Goal: Information Seeking & Learning: Learn about a topic

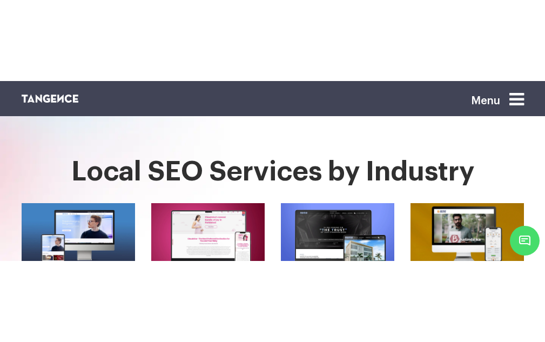
scroll to position [378, 0]
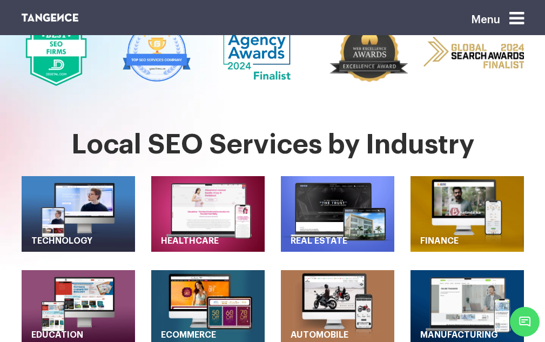
click at [539, 186] on section "Local SEO Services by Industry Technology Healthcare Real Estate Finance Educat…" at bounding box center [272, 292] width 545 height 324
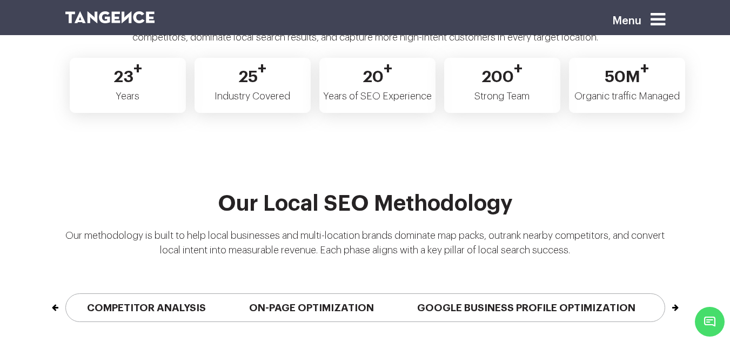
scroll to position [2486, 0]
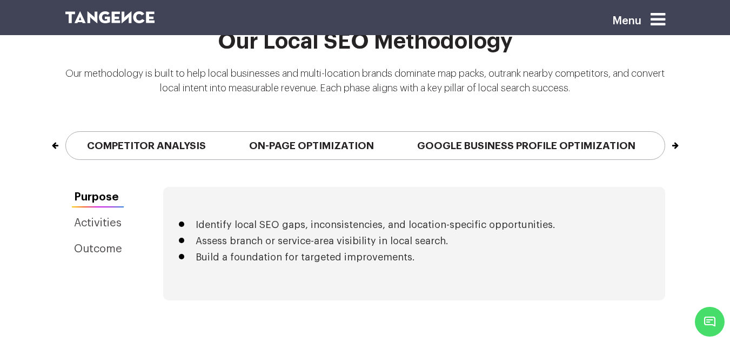
click at [545, 132] on button "Next" at bounding box center [664, 140] width 1 height 17
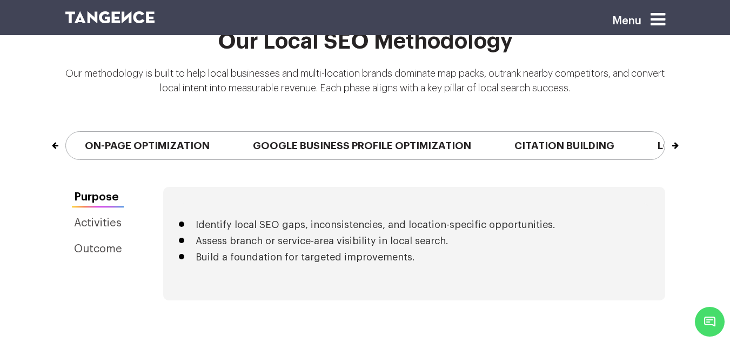
click at [545, 132] on button "Next" at bounding box center [664, 140] width 1 height 17
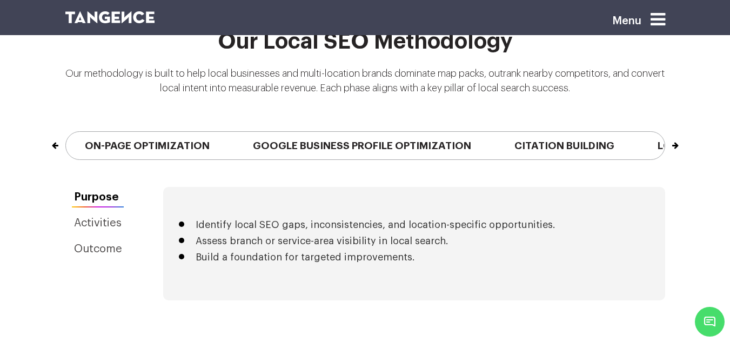
click at [545, 132] on button "Next" at bounding box center [664, 140] width 1 height 17
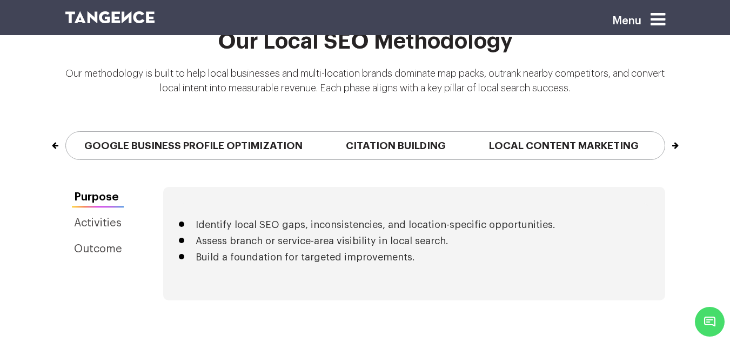
click at [545, 132] on button "Next" at bounding box center [664, 140] width 1 height 17
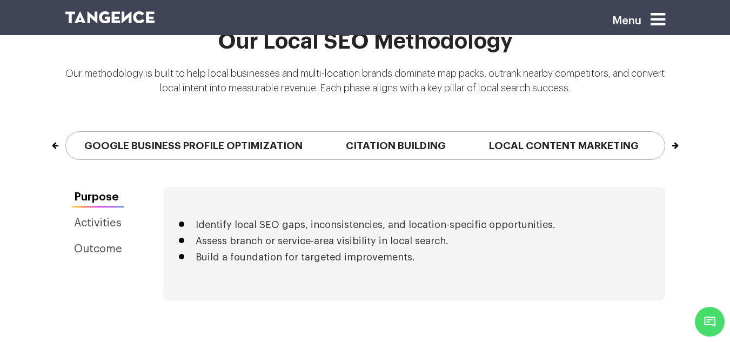
click at [545, 132] on button "Next" at bounding box center [664, 140] width 1 height 17
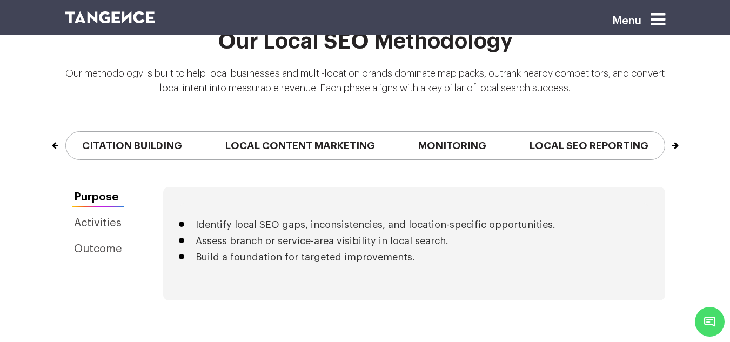
click at [545, 132] on button "Next" at bounding box center [664, 140] width 1 height 17
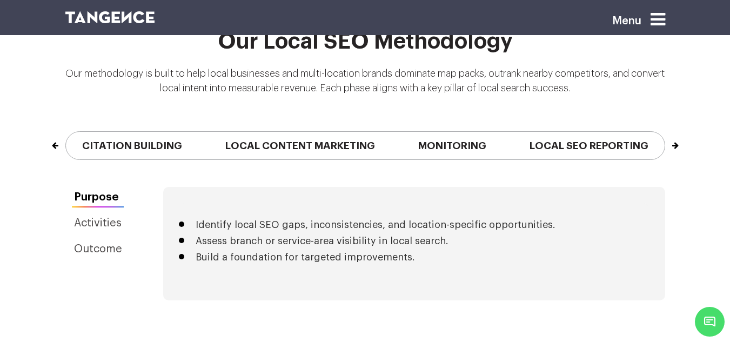
click at [545, 132] on button "Next" at bounding box center [664, 140] width 1 height 17
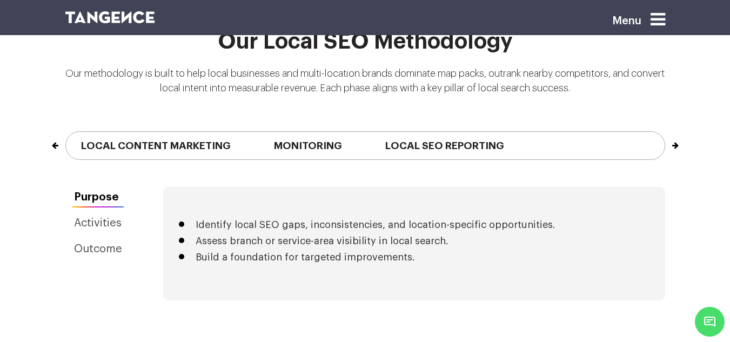
click at [545, 132] on button "Next" at bounding box center [664, 140] width 1 height 17
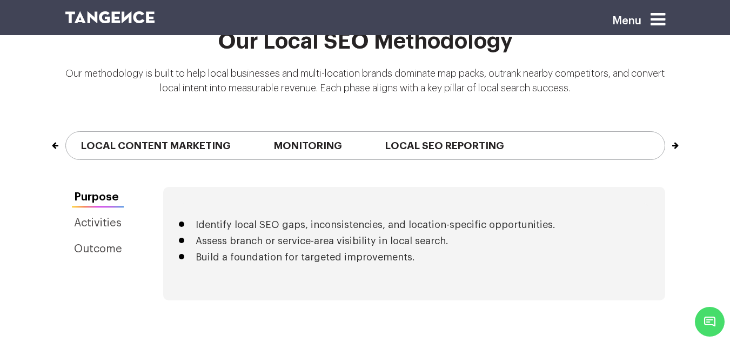
click at [545, 132] on button "Next" at bounding box center [664, 140] width 1 height 17
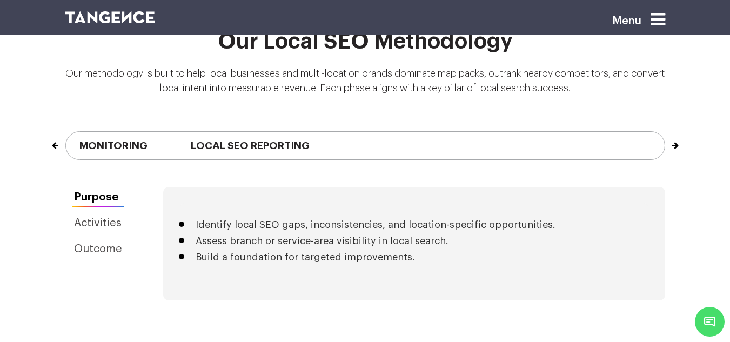
click at [545, 132] on button "Next" at bounding box center [664, 140] width 1 height 17
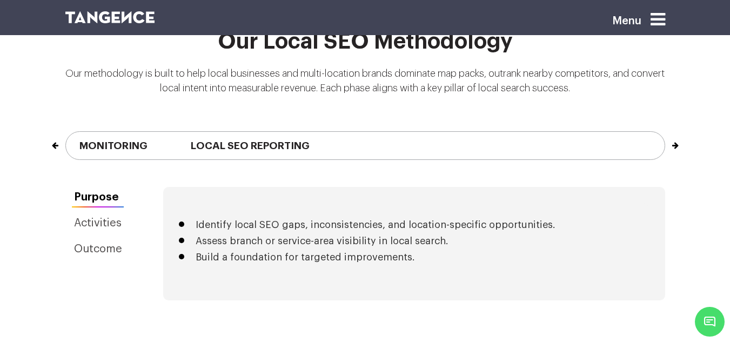
click at [545, 132] on button "Next" at bounding box center [664, 140] width 1 height 17
click at [545, 132] on div "Previous Local SEO Audit Competitor Analysis On-Page Optimization Google Busine…" at bounding box center [365, 145] width 616 height 83
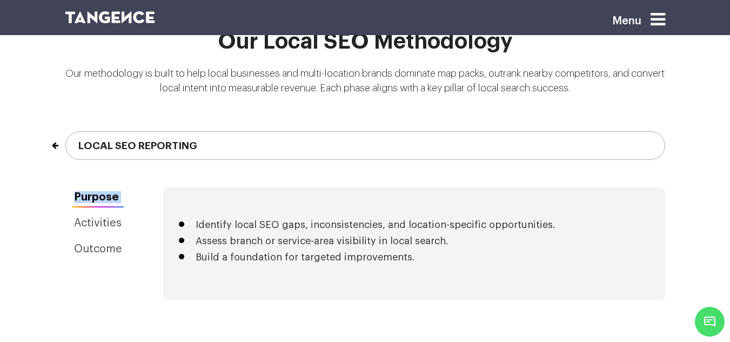
click at [545, 132] on div "Previous Local SEO Audit Competitor Analysis On-Page Optimization Google Busine…" at bounding box center [365, 145] width 616 height 83
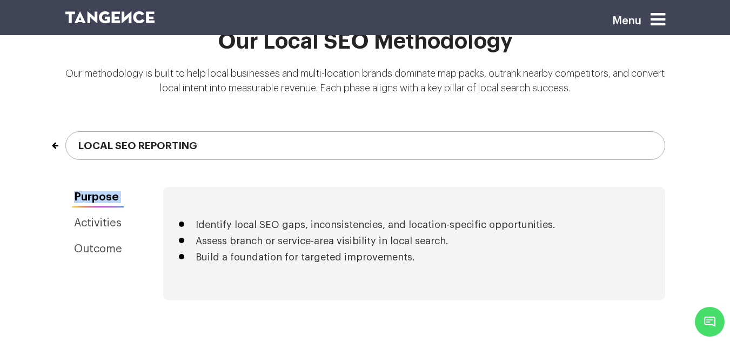
click at [545, 132] on div "Previous Local SEO Audit Competitor Analysis On-Page Optimization Google Busine…" at bounding box center [365, 145] width 616 height 83
click at [545, 131] on div "Our Local SEO Methodology Our methodology is built to help local businesses and…" at bounding box center [365, 108] width 730 height 157
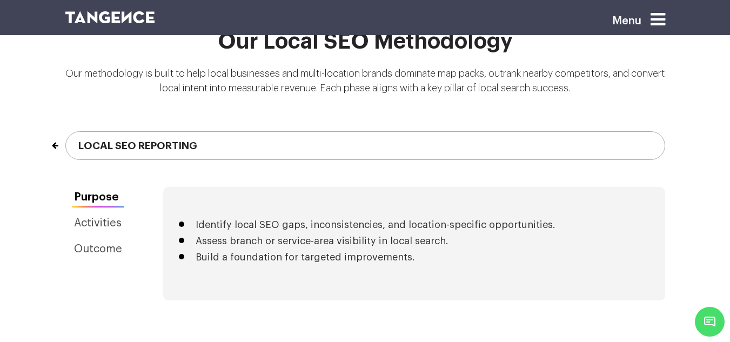
click at [545, 131] on div "Our Local SEO Methodology Our methodology is built to help local businesses and…" at bounding box center [365, 108] width 730 height 157
click at [66, 132] on button "Previous" at bounding box center [66, 140] width 1 height 17
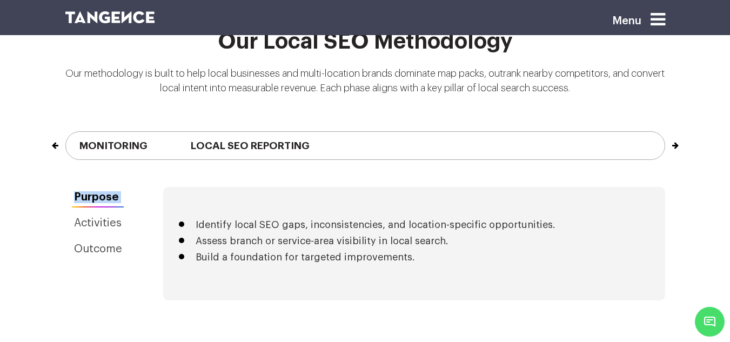
click at [66, 132] on button "Previous" at bounding box center [66, 140] width 1 height 17
click at [545, 132] on button "Next" at bounding box center [664, 140] width 1 height 17
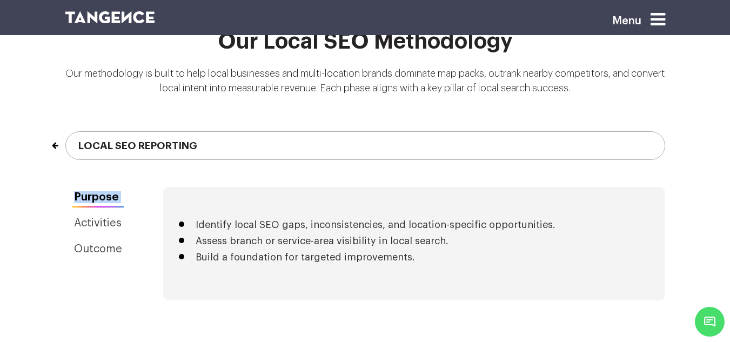
click at [545, 126] on div "Our Local SEO Methodology Our methodology is built to help local businesses and…" at bounding box center [365, 108] width 730 height 157
click at [545, 128] on div "Our Local SEO Methodology Our methodology is built to help local businesses and…" at bounding box center [365, 108] width 730 height 157
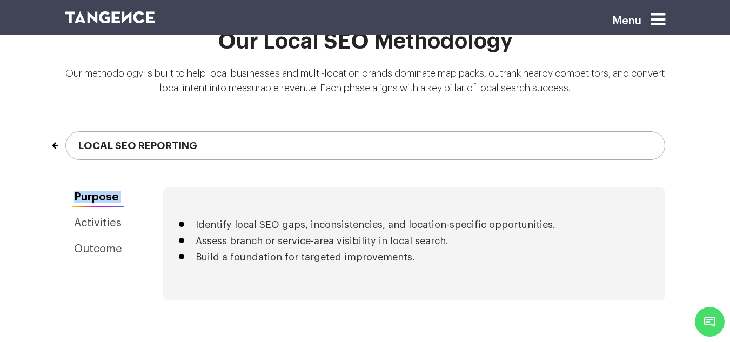
click at [545, 128] on div "Our Local SEO Methodology Our methodology is built to help local businesses and…" at bounding box center [365, 108] width 730 height 157
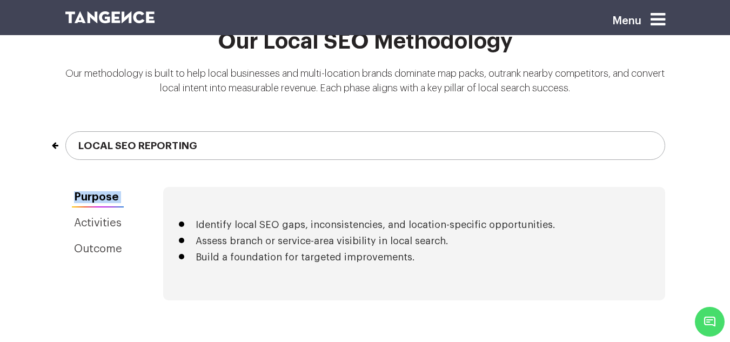
click at [66, 132] on button "Previous" at bounding box center [66, 140] width 1 height 17
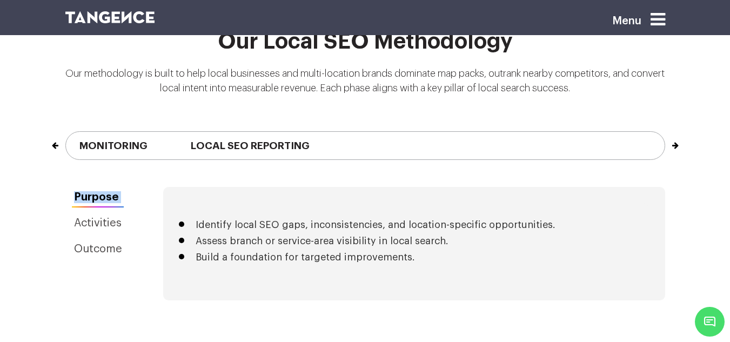
click at [66, 132] on button "Previous" at bounding box center [66, 140] width 1 height 17
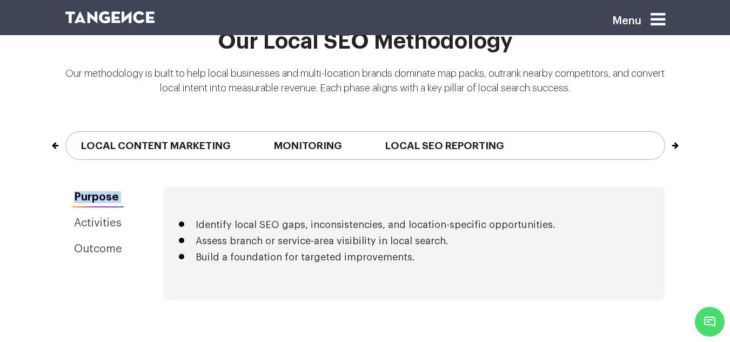
click at [66, 132] on button "Previous" at bounding box center [66, 140] width 1 height 17
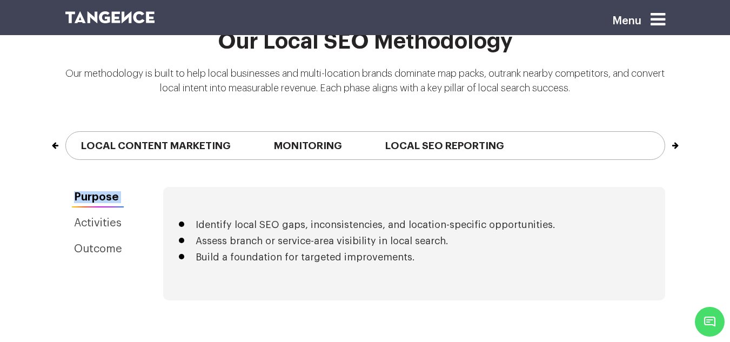
click at [66, 132] on button "Previous" at bounding box center [66, 140] width 1 height 17
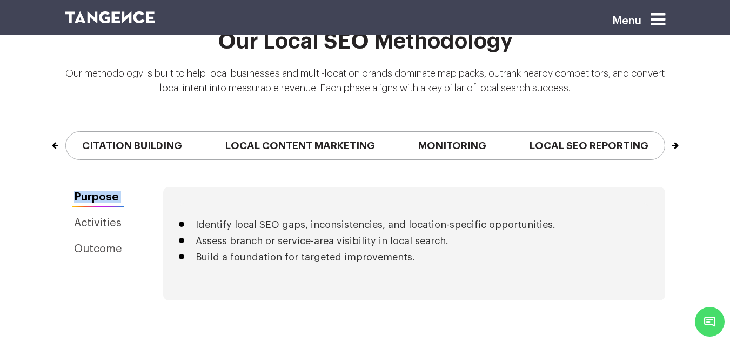
click at [66, 132] on button "Previous" at bounding box center [66, 140] width 1 height 17
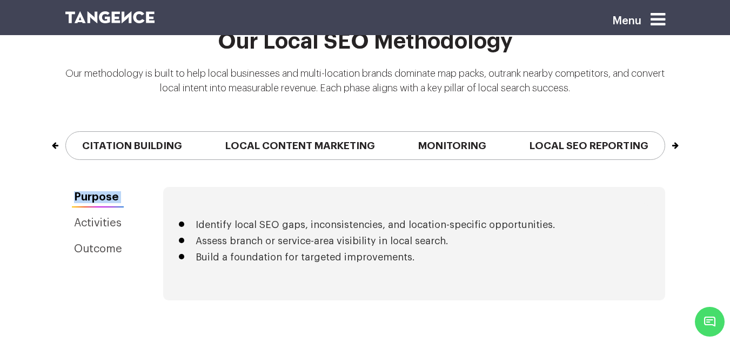
click at [66, 132] on button "Previous" at bounding box center [66, 140] width 1 height 17
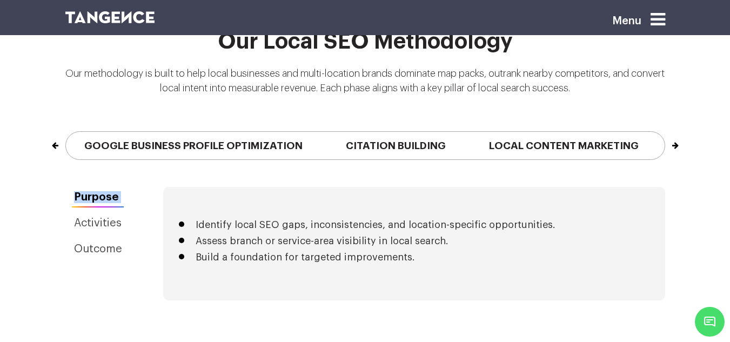
click at [66, 132] on button "Previous" at bounding box center [66, 140] width 1 height 17
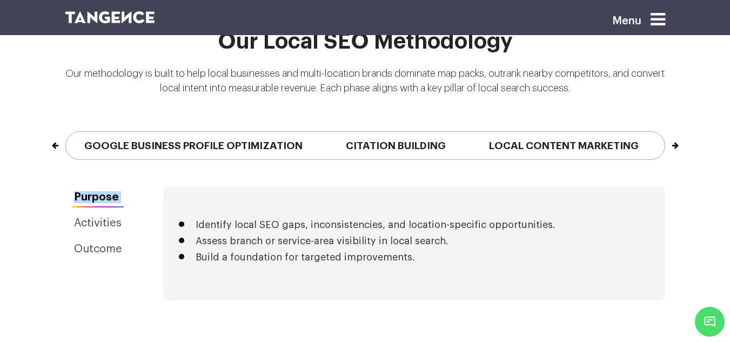
click at [66, 132] on button "Previous" at bounding box center [66, 140] width 1 height 17
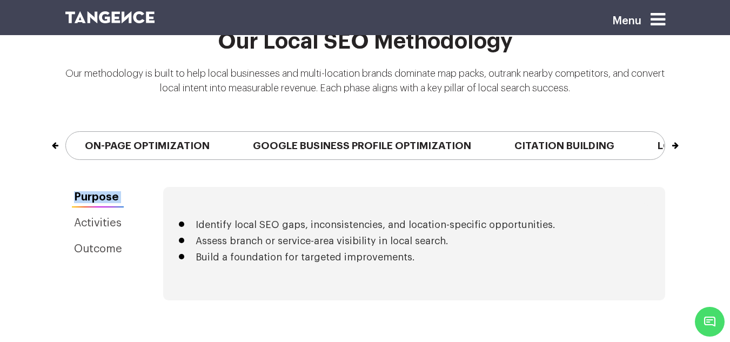
click at [66, 132] on button "Previous" at bounding box center [66, 140] width 1 height 17
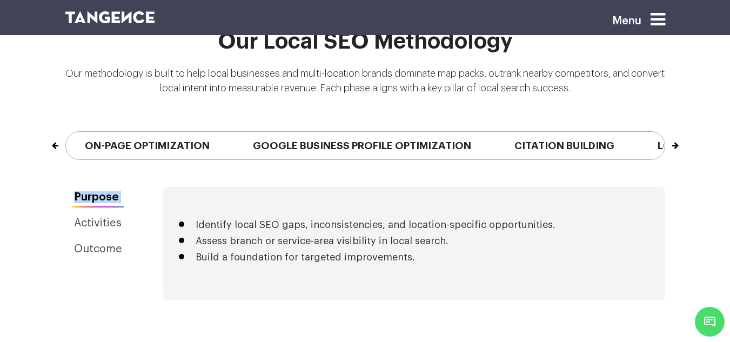
click at [66, 132] on button "Previous" at bounding box center [66, 140] width 1 height 17
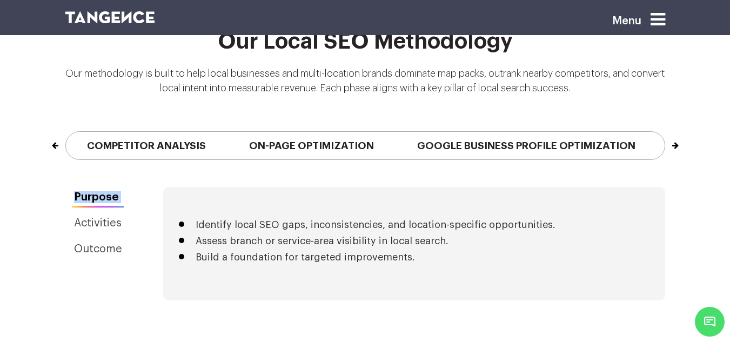
click at [66, 132] on button "Previous" at bounding box center [66, 140] width 1 height 17
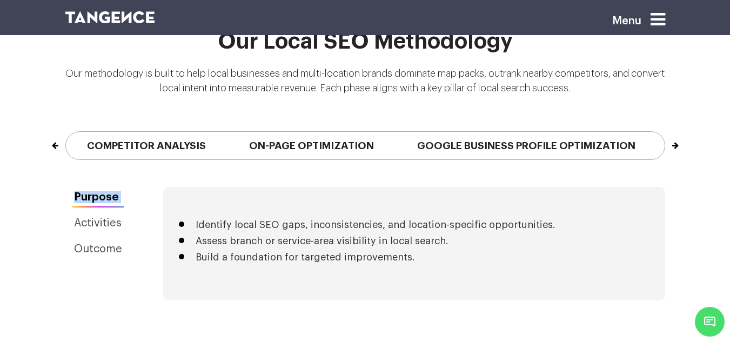
click at [66, 132] on button "Previous" at bounding box center [66, 140] width 1 height 17
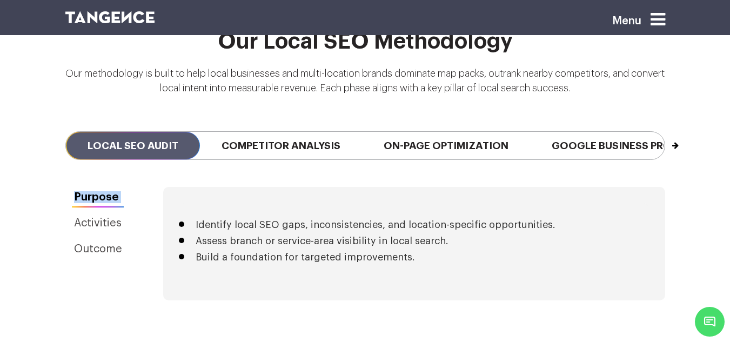
click at [50, 130] on div "Our Local SEO Methodology Our methodology is built to help local businesses and…" at bounding box center [365, 108] width 730 height 157
click at [50, 127] on div "Our Local SEO Methodology Our methodology is built to help local businesses and…" at bounding box center [365, 108] width 730 height 157
click at [50, 128] on div "Our Local SEO Methodology Our methodology is built to help local businesses and…" at bounding box center [365, 108] width 730 height 157
click at [49, 136] on div "Our Local SEO Methodology Our methodology is built to help local businesses and…" at bounding box center [365, 108] width 730 height 157
click at [49, 141] on div "Our Local SEO Methodology Our methodology is built to help local businesses and…" at bounding box center [365, 108] width 730 height 157
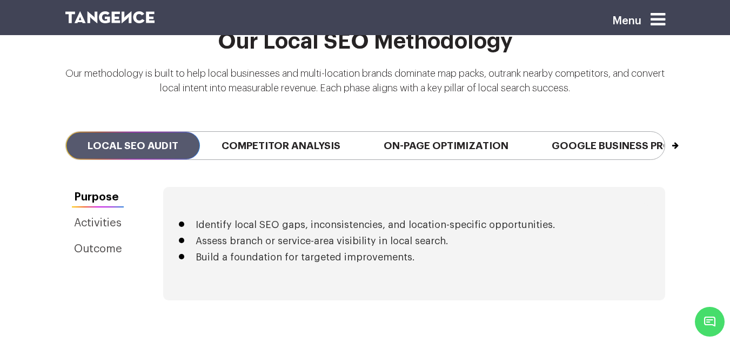
click at [48, 130] on div "Our Local SEO Methodology Our methodology is built to help local businesses and…" at bounding box center [365, 108] width 730 height 157
click at [52, 121] on div "Our Local SEO Methodology Our methodology is built to help local businesses and…" at bounding box center [365, 108] width 730 height 157
drag, startPoint x: 55, startPoint y: 121, endPoint x: 58, endPoint y: 125, distance: 5.8
click at [57, 124] on div "Our Local SEO Methodology Our methodology is built to help local businesses and…" at bounding box center [365, 108] width 730 height 157
click at [59, 128] on div "Previous Local SEO Audit Competitor Analysis On-Page Optimization Google Busine…" at bounding box center [365, 145] width 616 height 83
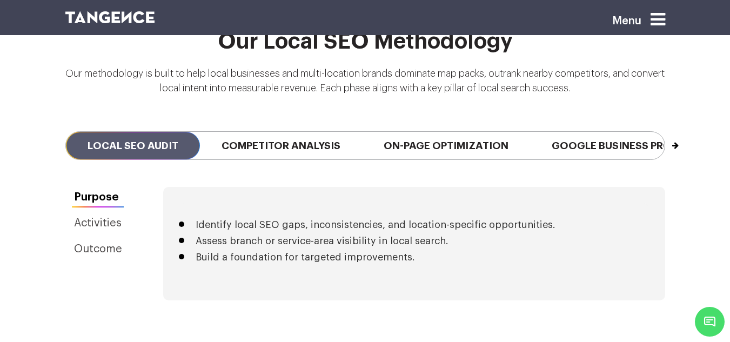
click at [59, 128] on div "Previous Local SEO Audit Competitor Analysis On-Page Optimization Google Busine…" at bounding box center [365, 145] width 616 height 83
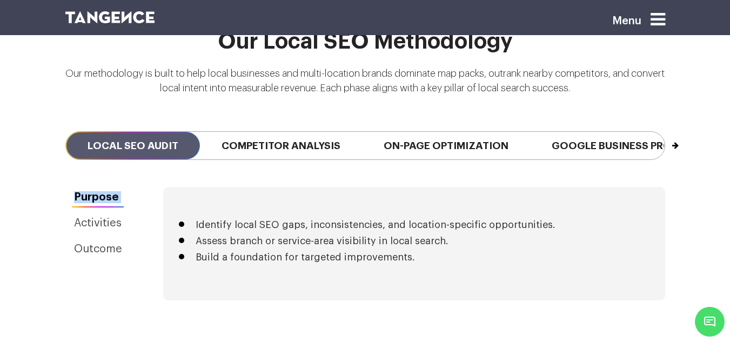
click at [545, 132] on button "Next" at bounding box center [664, 140] width 1 height 17
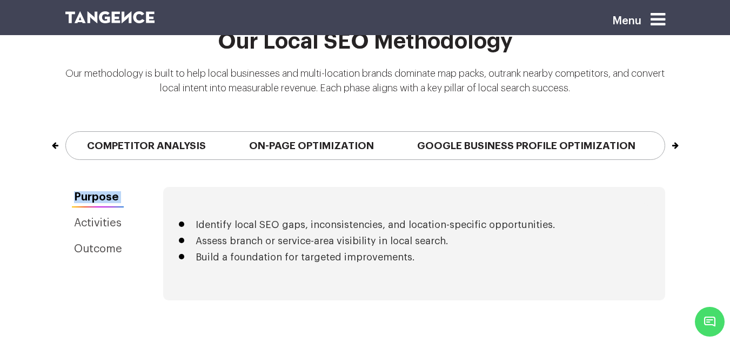
click at [545, 132] on button "Next" at bounding box center [664, 140] width 1 height 17
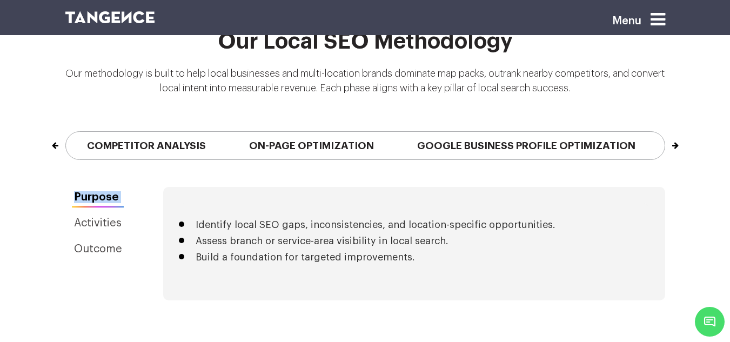
click at [545, 132] on button "Next" at bounding box center [664, 140] width 1 height 17
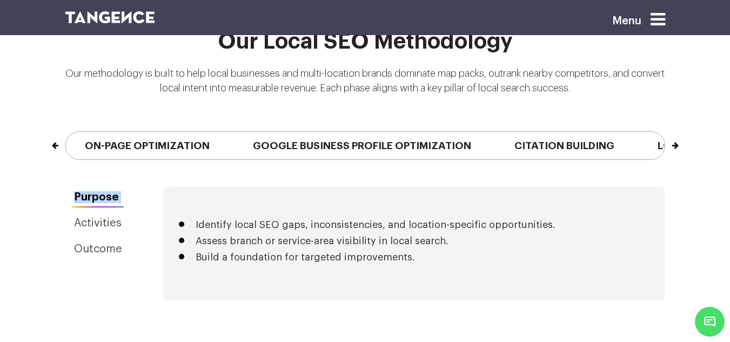
click at [545, 132] on button "Next" at bounding box center [664, 140] width 1 height 17
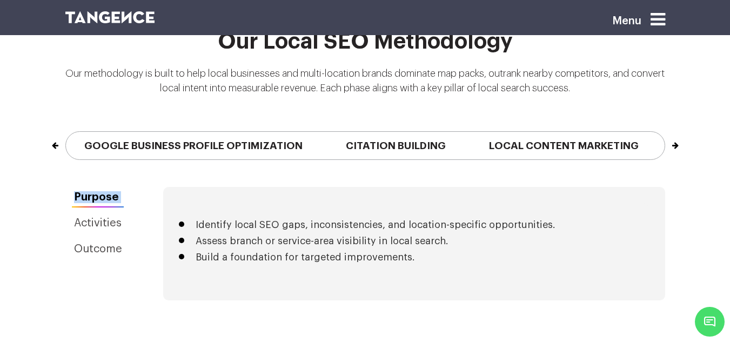
click at [545, 132] on button "Next" at bounding box center [664, 140] width 1 height 17
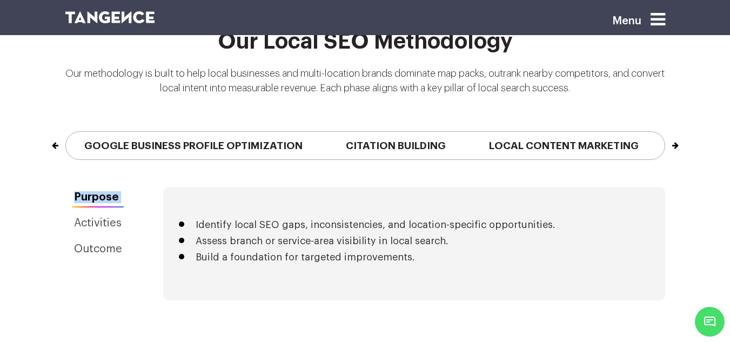
click at [545, 132] on button "Next" at bounding box center [664, 140] width 1 height 17
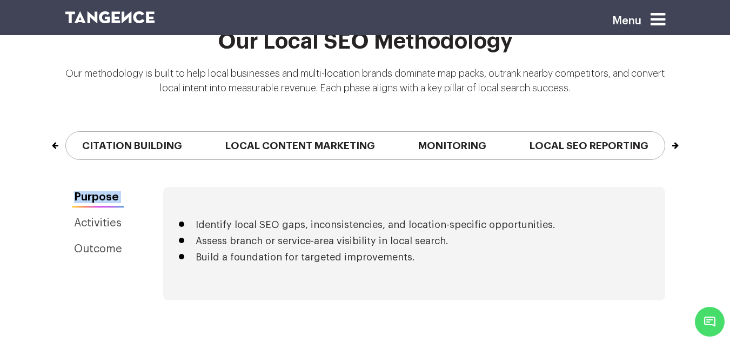
click at [545, 132] on button "Next" at bounding box center [664, 140] width 1 height 17
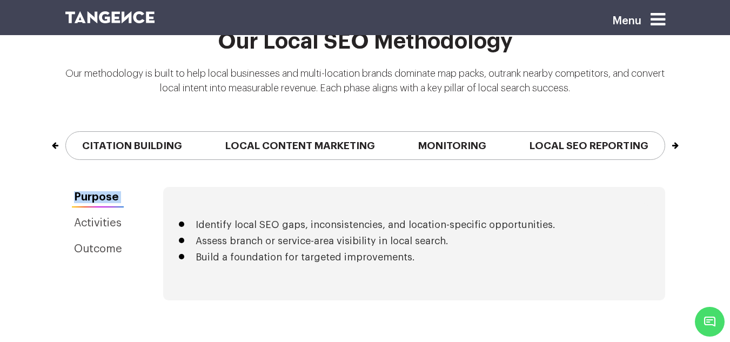
click at [545, 132] on button "Next" at bounding box center [664, 140] width 1 height 17
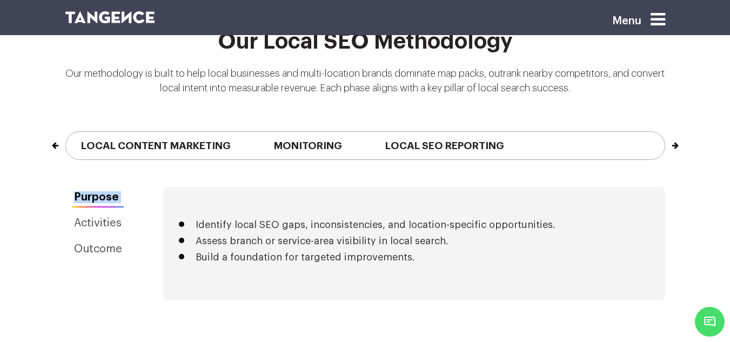
click at [545, 132] on button "Next" at bounding box center [664, 140] width 1 height 17
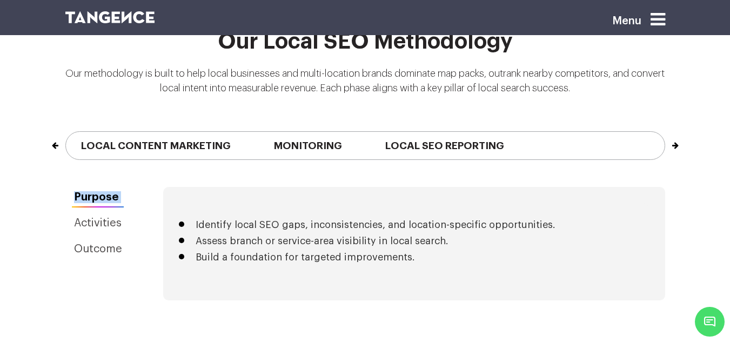
click at [545, 132] on button "Next" at bounding box center [664, 140] width 1 height 17
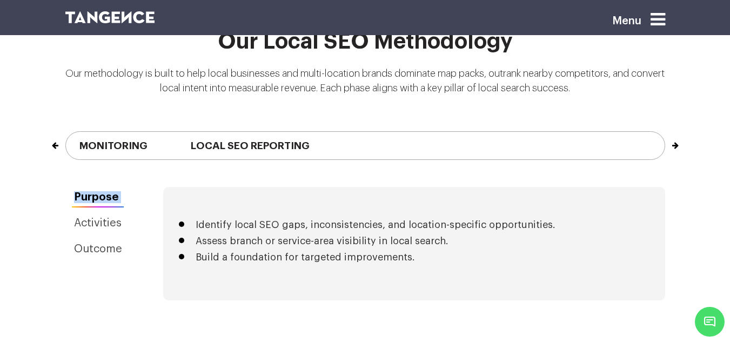
click at [545, 132] on button "Next" at bounding box center [664, 140] width 1 height 17
click at [66, 132] on button "Previous" at bounding box center [66, 140] width 1 height 17
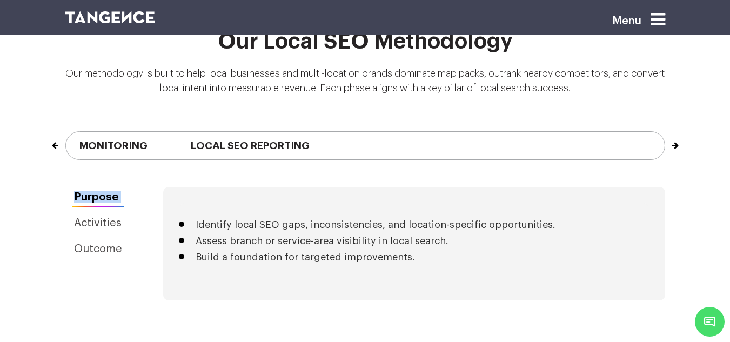
click at [66, 132] on button "Previous" at bounding box center [66, 140] width 1 height 17
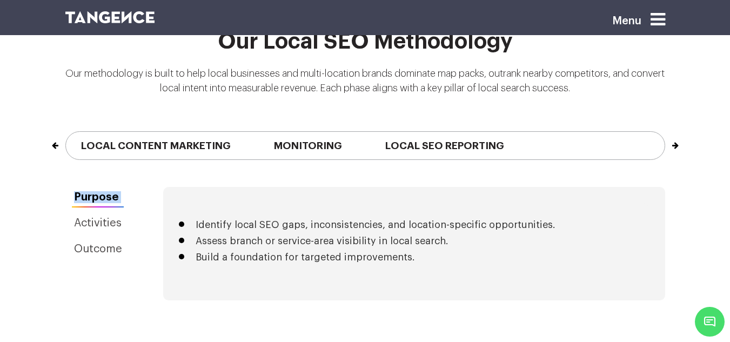
click at [66, 132] on button "Previous" at bounding box center [66, 140] width 1 height 17
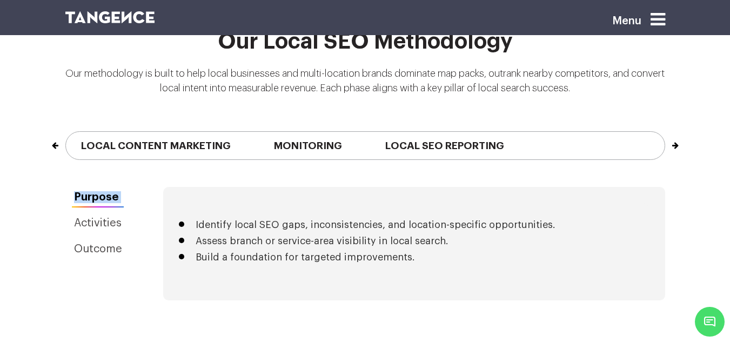
click at [66, 132] on button "Previous" at bounding box center [66, 140] width 1 height 17
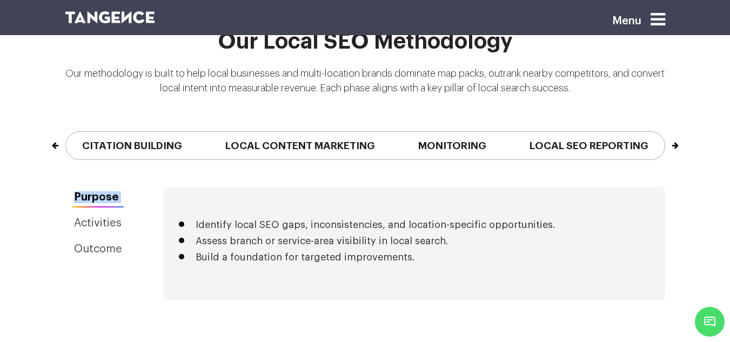
click at [66, 132] on button "Previous" at bounding box center [66, 140] width 1 height 17
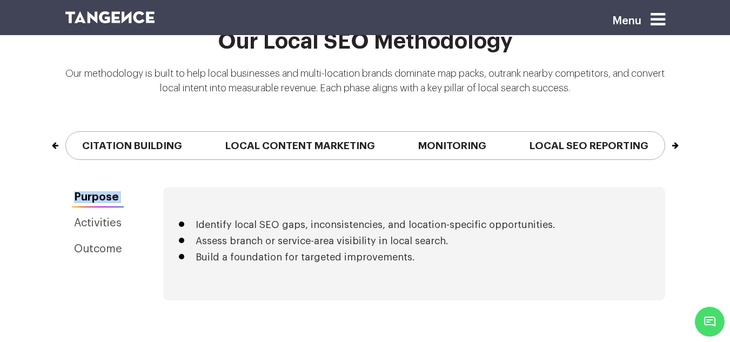
click at [66, 132] on button "Previous" at bounding box center [66, 140] width 1 height 17
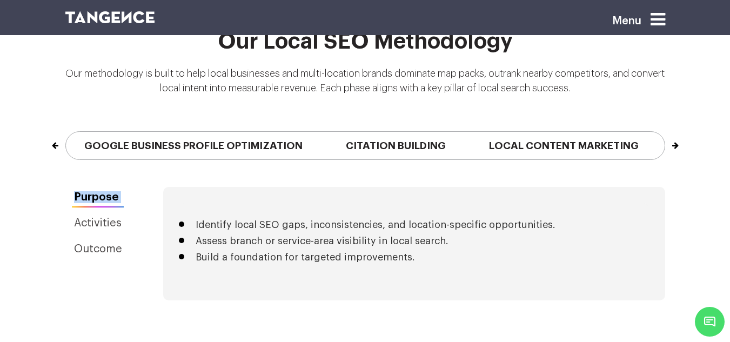
click at [66, 132] on button "Previous" at bounding box center [66, 140] width 1 height 17
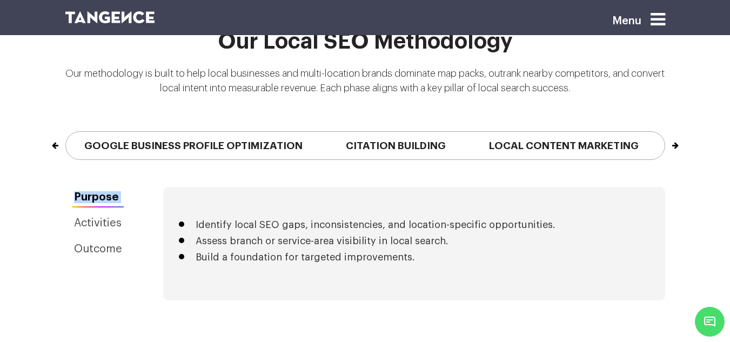
click at [66, 132] on button "Previous" at bounding box center [66, 140] width 1 height 17
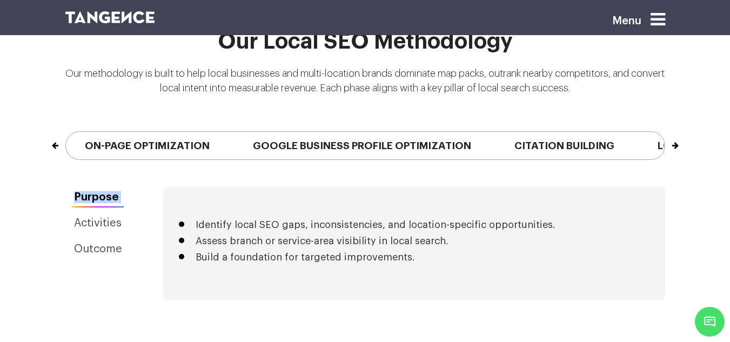
click at [66, 132] on button "Previous" at bounding box center [66, 140] width 1 height 17
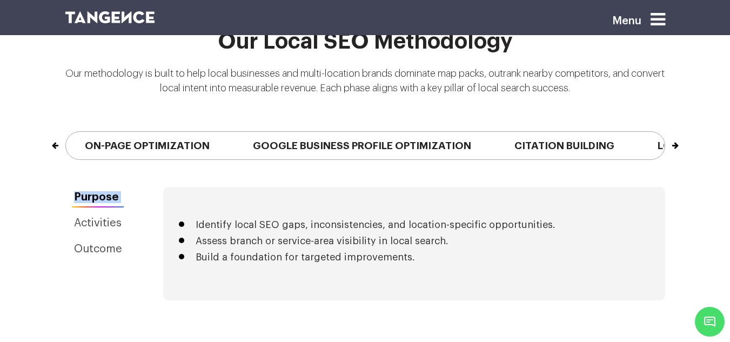
click at [66, 132] on button "Previous" at bounding box center [66, 140] width 1 height 17
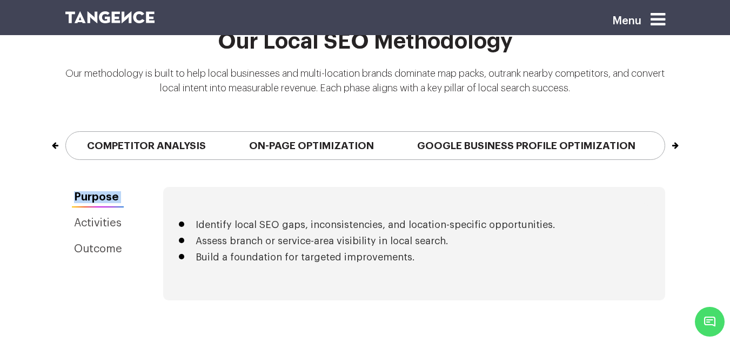
click at [66, 132] on button "Previous" at bounding box center [66, 140] width 1 height 17
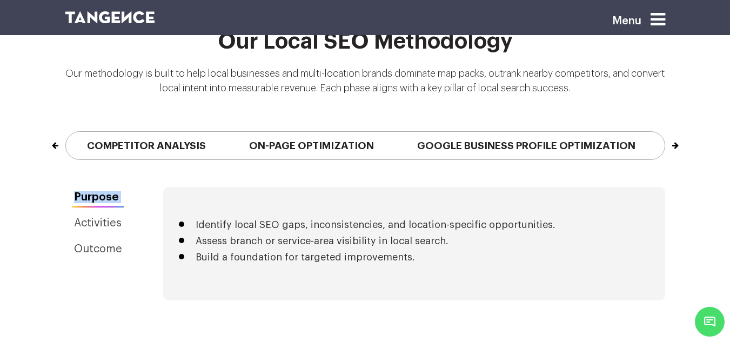
click at [66, 132] on button "Previous" at bounding box center [66, 140] width 1 height 17
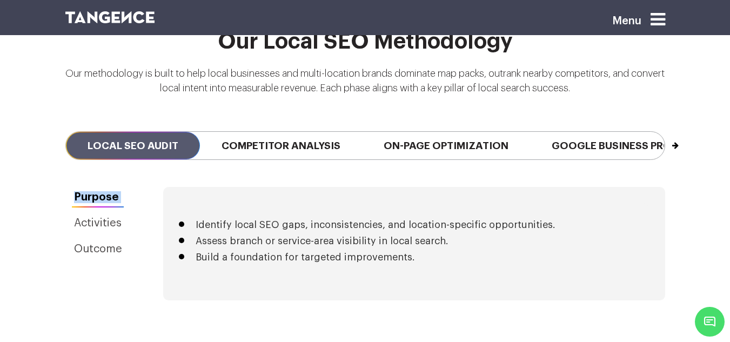
click at [54, 130] on div "Our Local SEO Methodology Our methodology is built to help local businesses and…" at bounding box center [365, 108] width 730 height 157
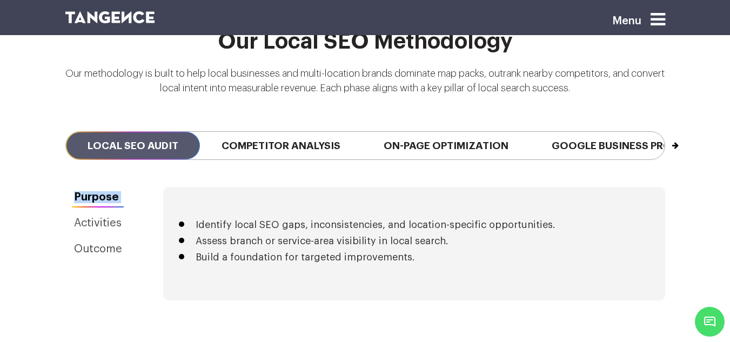
click at [54, 130] on div "Our Local SEO Methodology Our methodology is built to help local businesses and…" at bounding box center [365, 108] width 730 height 157
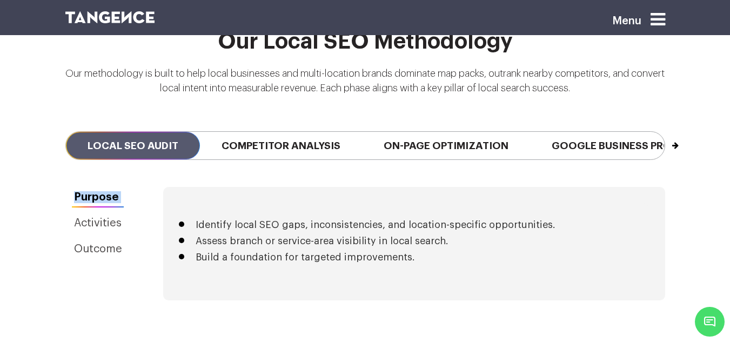
click at [54, 130] on div "Our Local SEO Methodology Our methodology is built to help local businesses and…" at bounding box center [365, 108] width 730 height 157
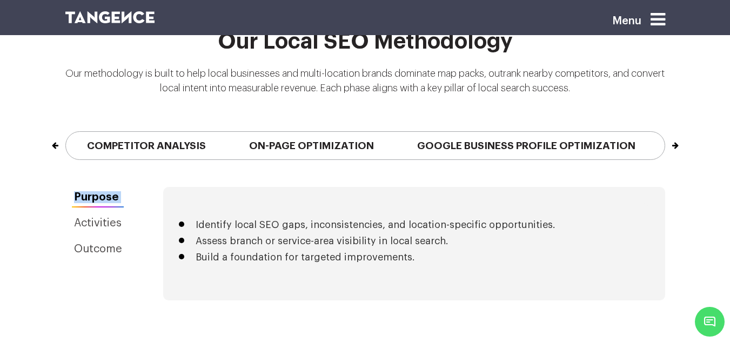
drag, startPoint x: 569, startPoint y: 131, endPoint x: 44, endPoint y: 141, distance: 524.4
click at [66, 145] on div "Previous Local SEO Audit Competitor Analysis On-Page Optimization Google Busine…" at bounding box center [365, 145] width 616 height 83
click at [57, 142] on div "Previous Local SEO Audit Competitor Analysis On-Page Optimization Google Busine…" at bounding box center [365, 145] width 616 height 83
drag, startPoint x: 575, startPoint y: 130, endPoint x: 673, endPoint y: 127, distance: 98.4
click at [545, 131] on div "Previous Local SEO Audit Competitor Analysis On-Page Optimization Google Busine…" at bounding box center [365, 145] width 600 height 29
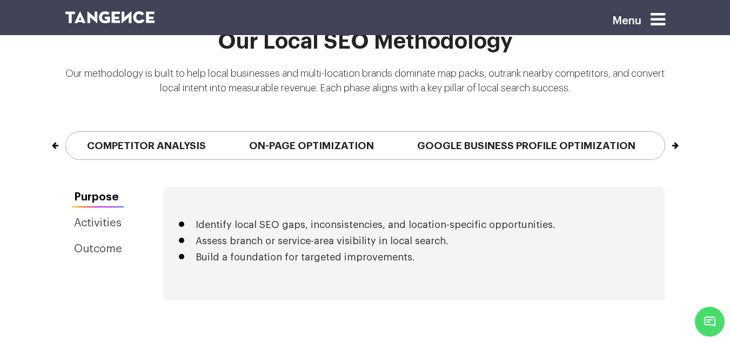
click at [545, 132] on button "Next" at bounding box center [664, 140] width 1 height 17
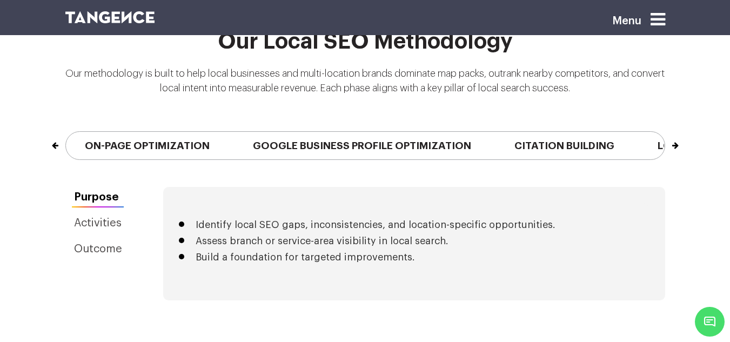
click at [545, 132] on button "Next" at bounding box center [664, 140] width 1 height 17
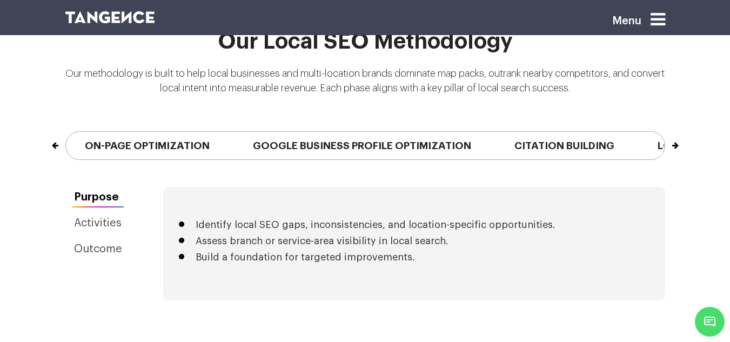
click at [545, 132] on button "Next" at bounding box center [664, 140] width 1 height 17
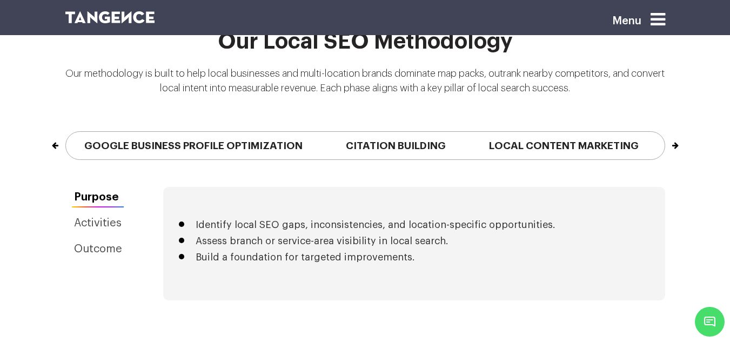
click at [545, 132] on button "Next" at bounding box center [664, 140] width 1 height 17
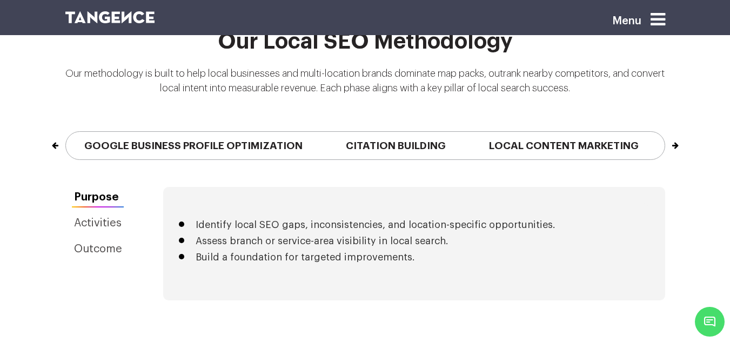
click at [545, 132] on button "Next" at bounding box center [664, 140] width 1 height 17
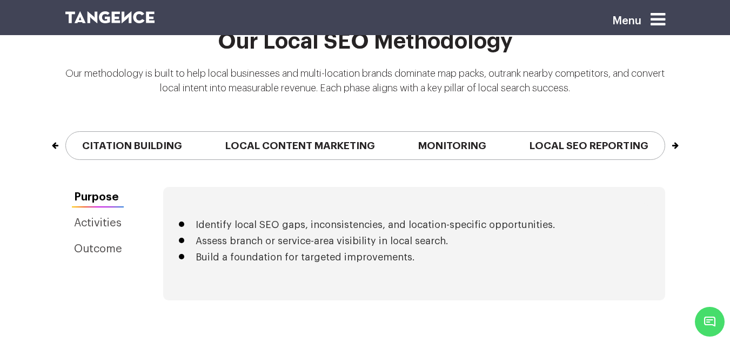
click at [545, 132] on button "Next" at bounding box center [664, 140] width 1 height 17
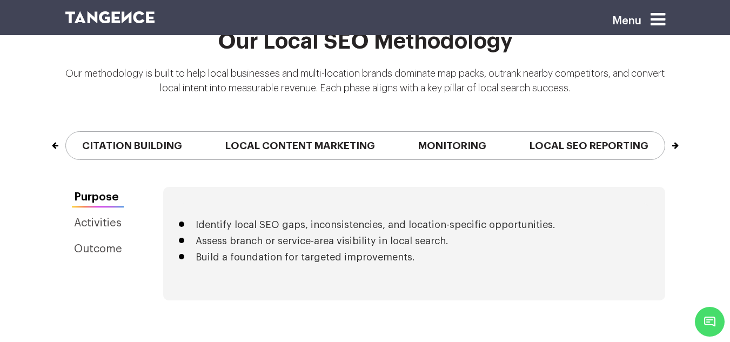
click at [545, 132] on button "Next" at bounding box center [664, 140] width 1 height 17
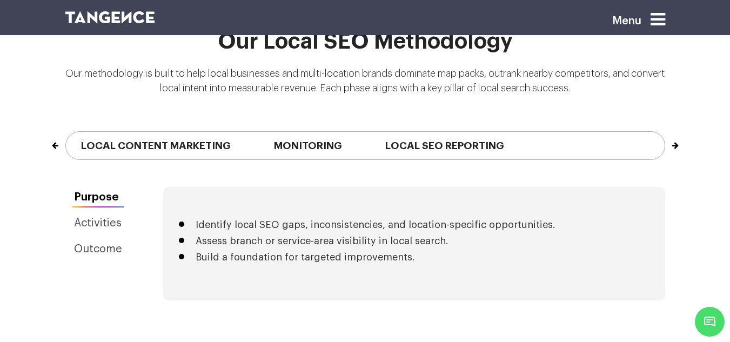
click at [545, 132] on button "Next" at bounding box center [664, 140] width 1 height 17
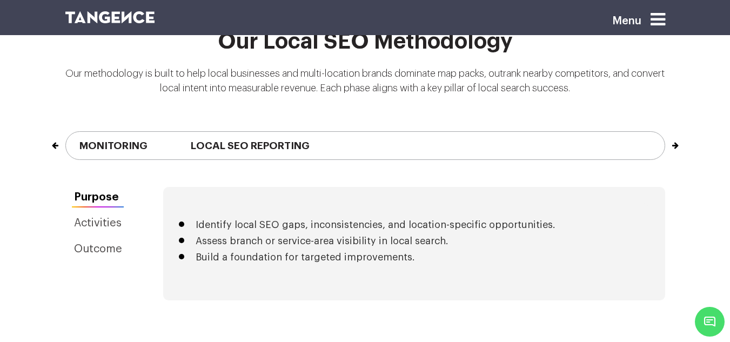
click at [545, 132] on button "Next" at bounding box center [664, 140] width 1 height 17
drag, startPoint x: 533, startPoint y: 125, endPoint x: 421, endPoint y: 124, distance: 113.0
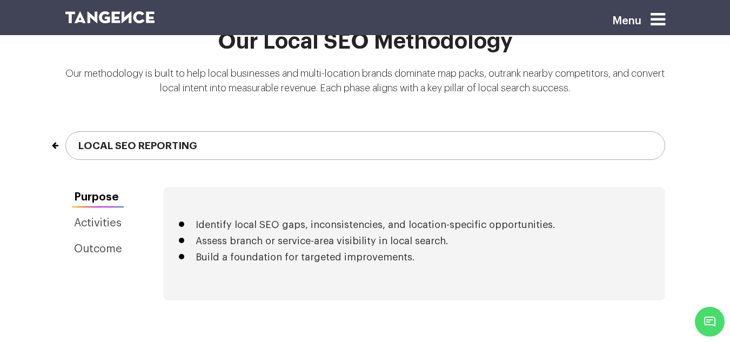
drag, startPoint x: 305, startPoint y: 128, endPoint x: 264, endPoint y: 128, distance: 41.1
click at [54, 125] on div "Our Local SEO Methodology Our methodology is built to help local businesses and…" at bounding box center [365, 108] width 730 height 157
click at [95, 213] on link "Activities" at bounding box center [97, 223] width 65 height 21
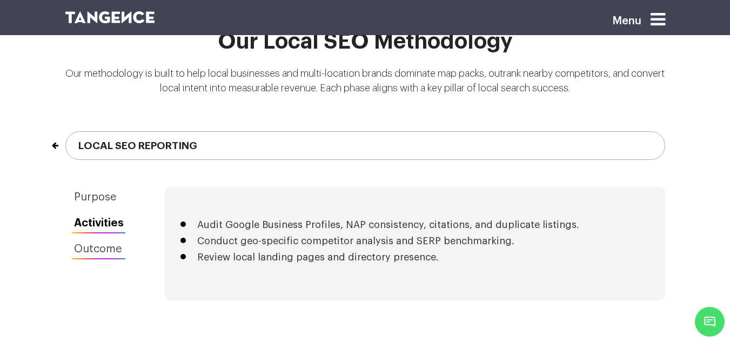
click at [88, 239] on link "Outcome" at bounding box center [98, 249] width 67 height 21
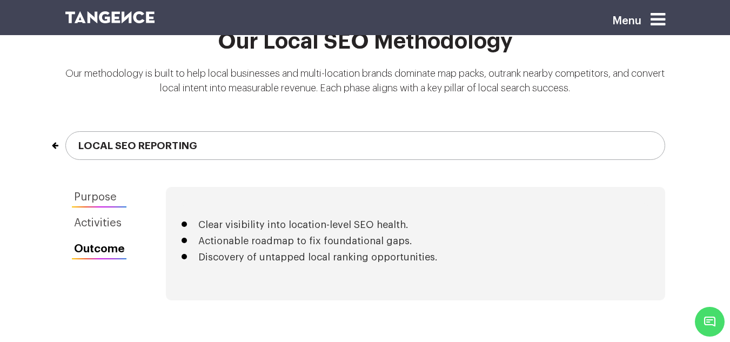
click at [98, 187] on link "Purpose" at bounding box center [99, 197] width 68 height 21
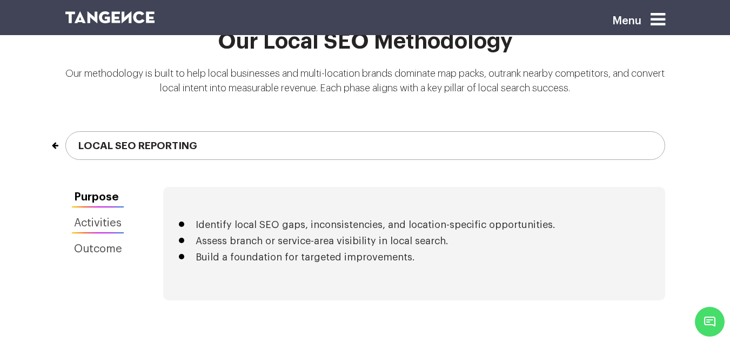
click at [85, 213] on link "Activities" at bounding box center [97, 223] width 65 height 21
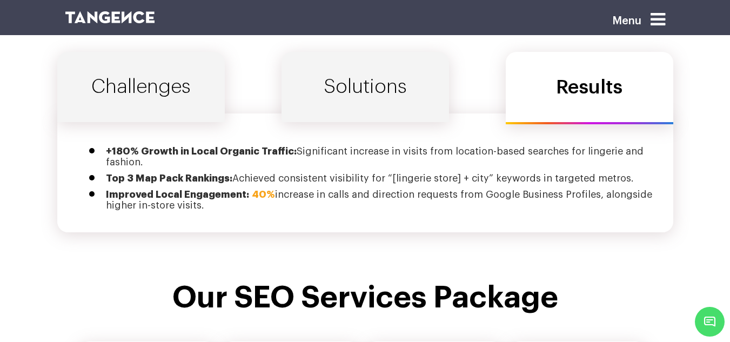
scroll to position [3675, 0]
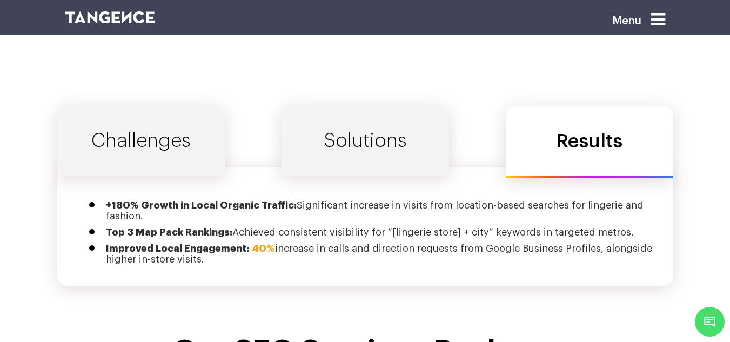
click at [361, 125] on link "Solutions" at bounding box center [366, 141] width 168 height 70
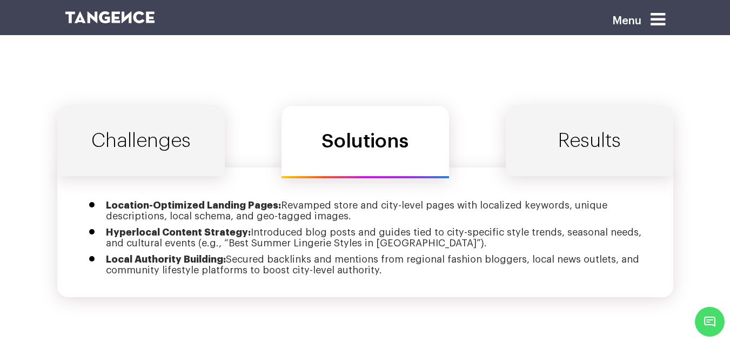
click at [158, 122] on link "Challenges" at bounding box center [141, 141] width 168 height 70
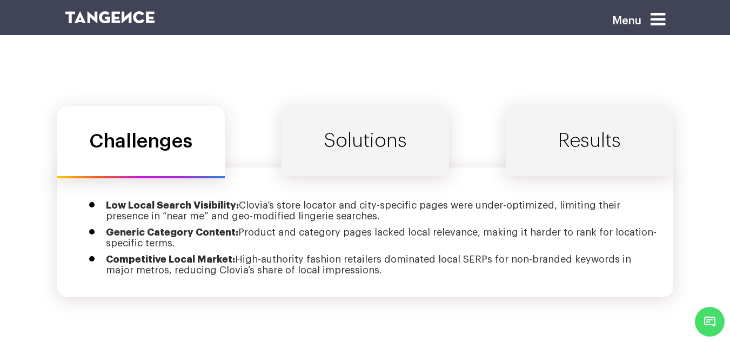
click at [410, 111] on link "Solutions" at bounding box center [366, 141] width 168 height 70
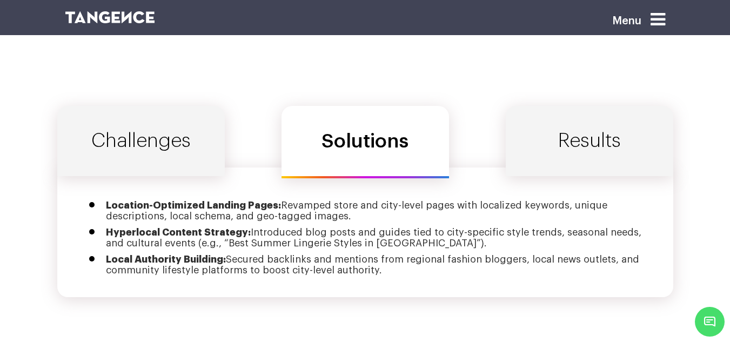
click at [545, 106] on link "Results" at bounding box center [590, 141] width 168 height 70
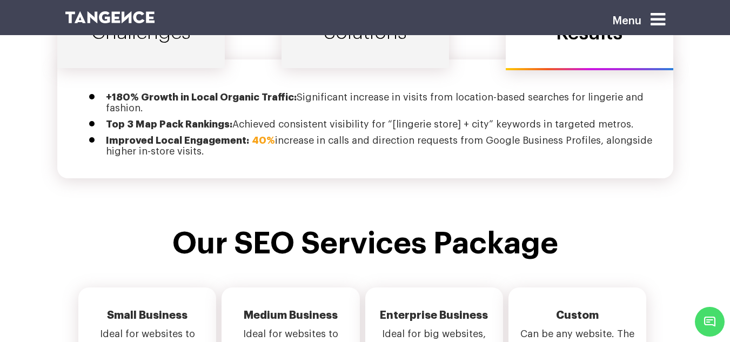
scroll to position [3892, 0]
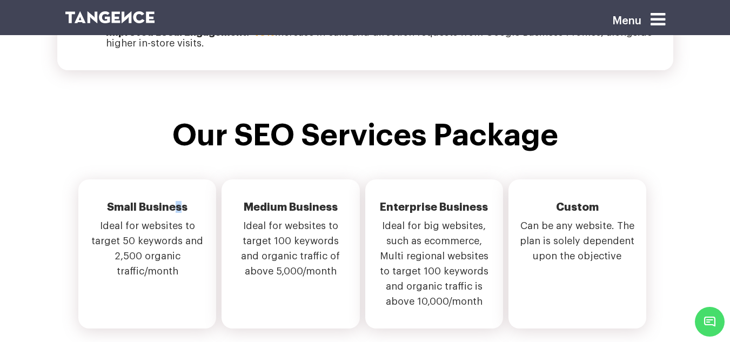
drag, startPoint x: 181, startPoint y: 182, endPoint x: 177, endPoint y: 189, distance: 8.3
click at [177, 189] on li "Small Business Ideal for websites to target 50 keywords and 2,500 organic traff…" at bounding box center [147, 253] width 138 height 149
click at [301, 201] on h2 "Medium Business" at bounding box center [290, 209] width 116 height 17
click at [446, 201] on h2 "Enterprise Business" at bounding box center [434, 209] width 116 height 17
click at [532, 179] on li "Custom Can be any website. The plan is solely dependent upon the objective" at bounding box center [578, 253] width 138 height 149
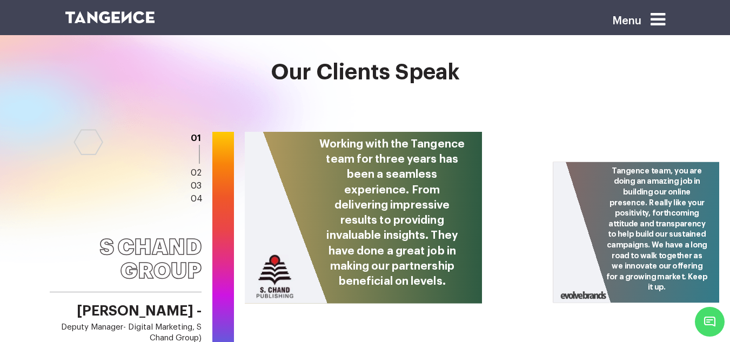
scroll to position [4378, 0]
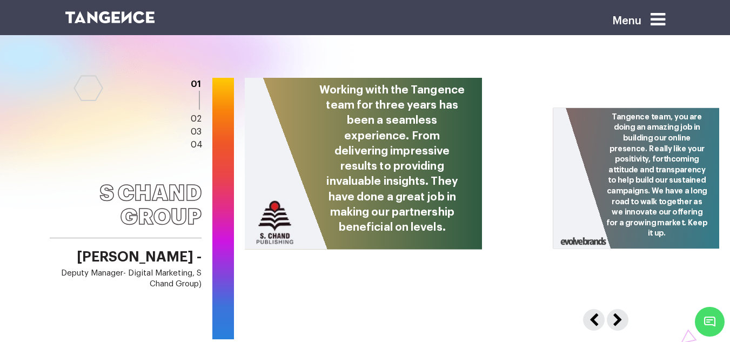
click at [199, 115] on link "02" at bounding box center [196, 119] width 11 height 9
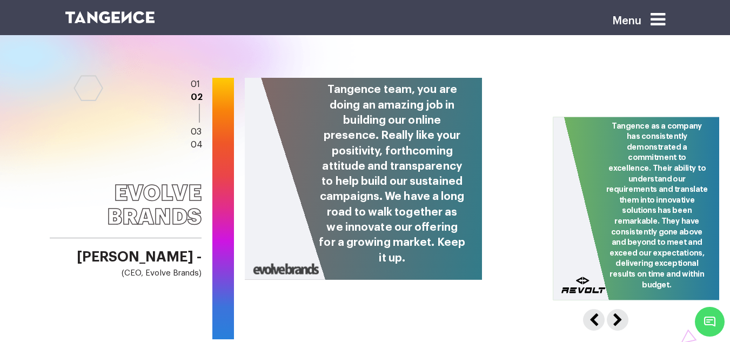
click at [194, 128] on link "03" at bounding box center [196, 132] width 11 height 9
click at [194, 141] on link "04" at bounding box center [197, 145] width 12 height 9
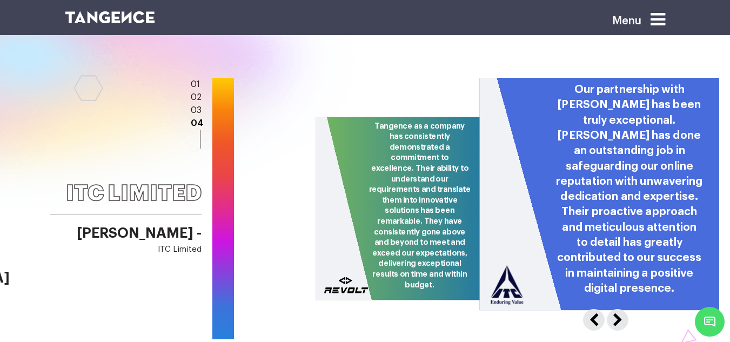
click at [195, 104] on li "03" at bounding box center [197, 110] width 13 height 13
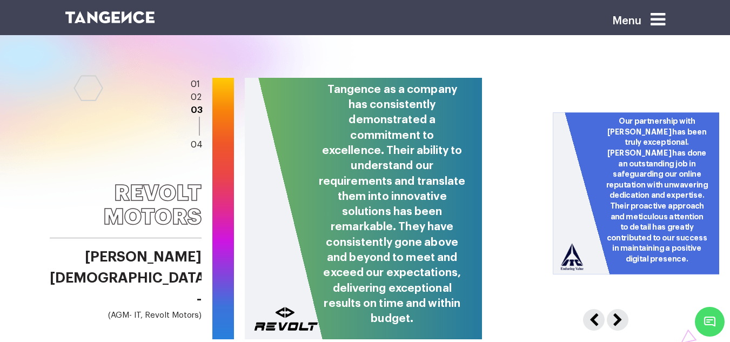
click at [545, 309] on button "Next" at bounding box center [615, 317] width 17 height 17
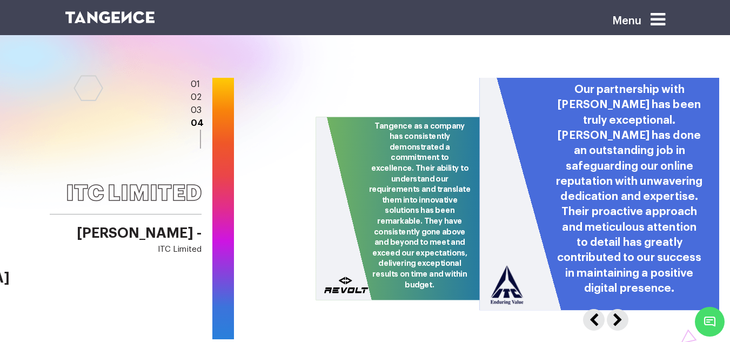
click at [545, 309] on button "Next" at bounding box center [615, 317] width 17 height 17
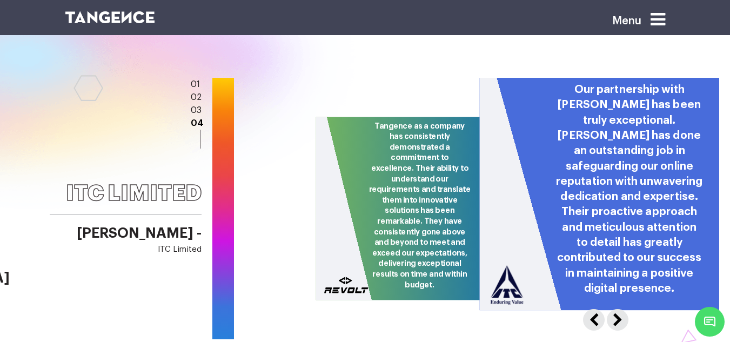
click at [545, 309] on button "Next" at bounding box center [615, 317] width 17 height 17
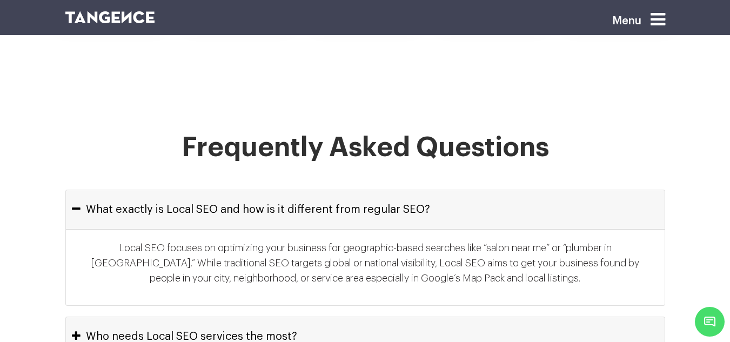
scroll to position [5027, 0]
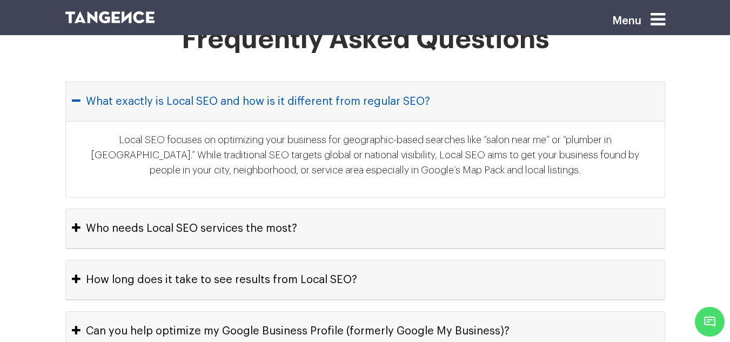
click at [74, 96] on icon "button" at bounding box center [76, 101] width 9 height 11
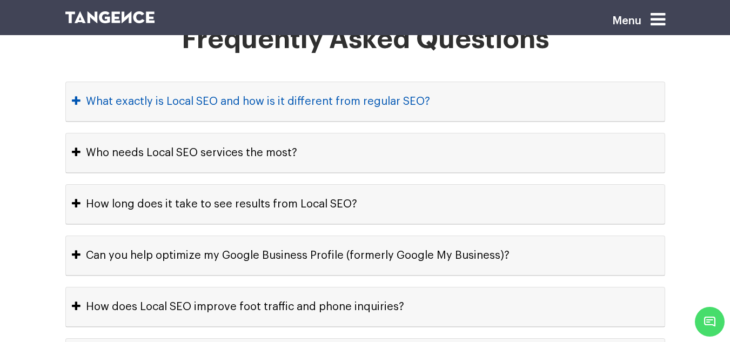
click at [74, 96] on icon "button" at bounding box center [76, 101] width 9 height 11
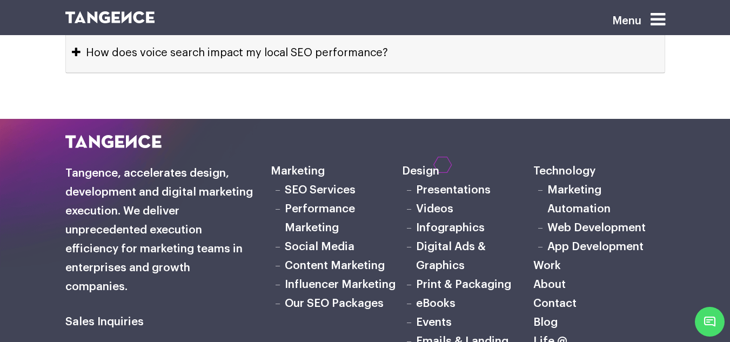
scroll to position [5567, 0]
